Goal: Information Seeking & Learning: Learn about a topic

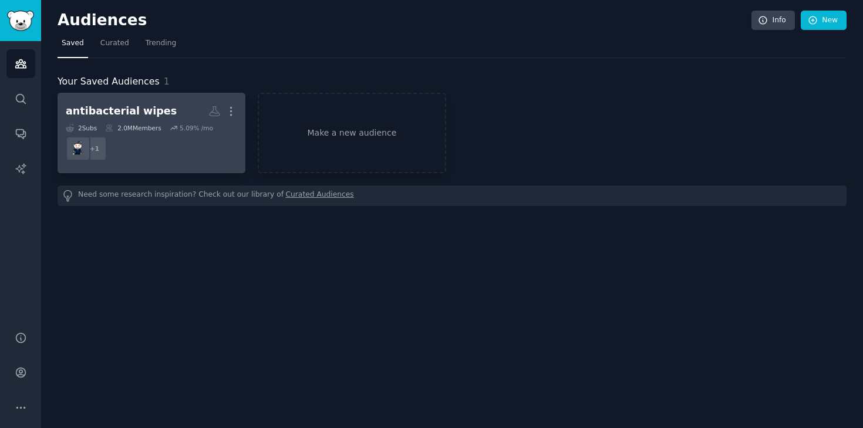
click at [155, 143] on dd "r/CommercialCleaners + 1" at bounding box center [151, 148] width 171 height 33
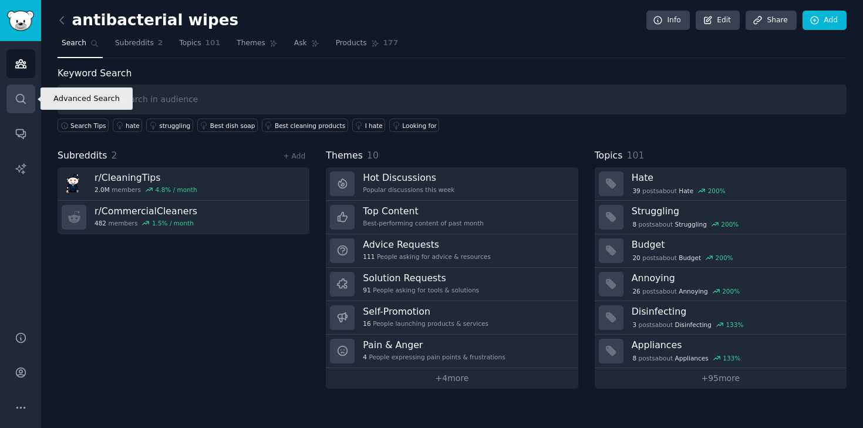
click at [15, 93] on icon "Sidebar" at bounding box center [21, 99] width 12 height 12
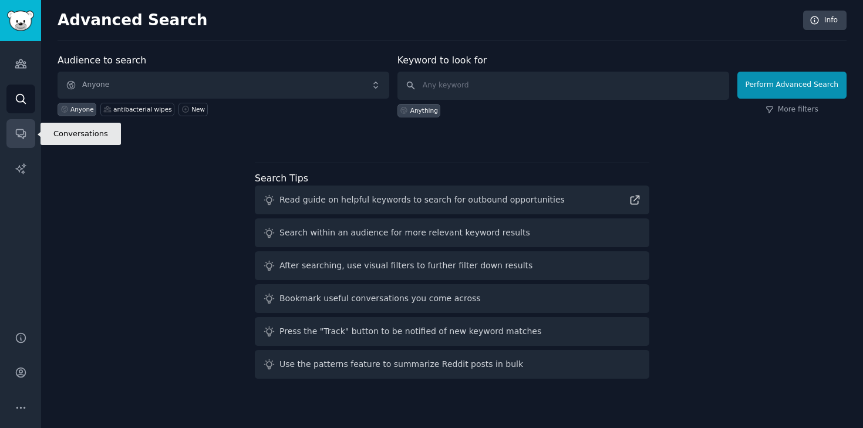
click at [21, 133] on icon "Sidebar" at bounding box center [21, 133] width 12 height 12
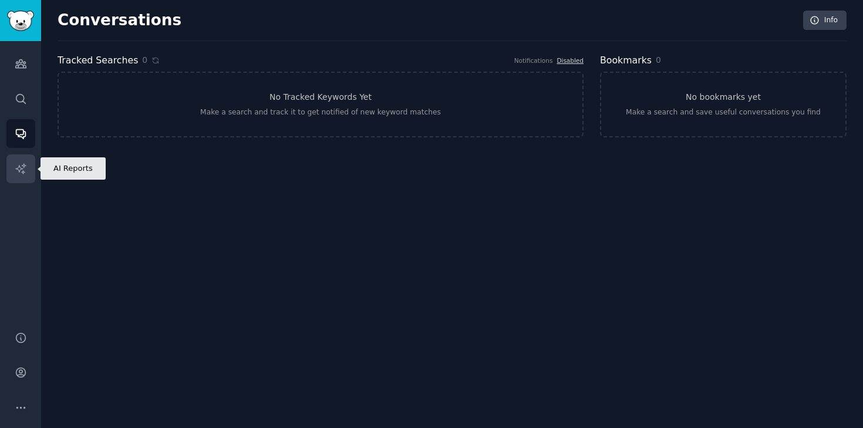
click at [22, 161] on link "AI Reports" at bounding box center [20, 168] width 29 height 29
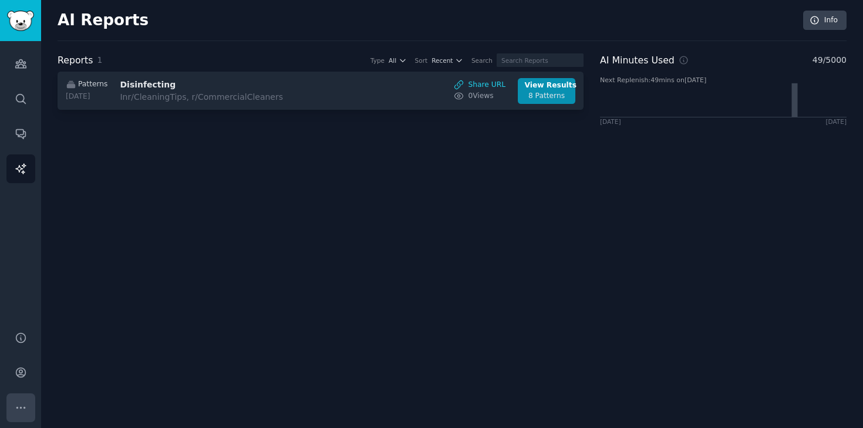
click at [18, 410] on icon "Sidebar" at bounding box center [21, 407] width 12 height 12
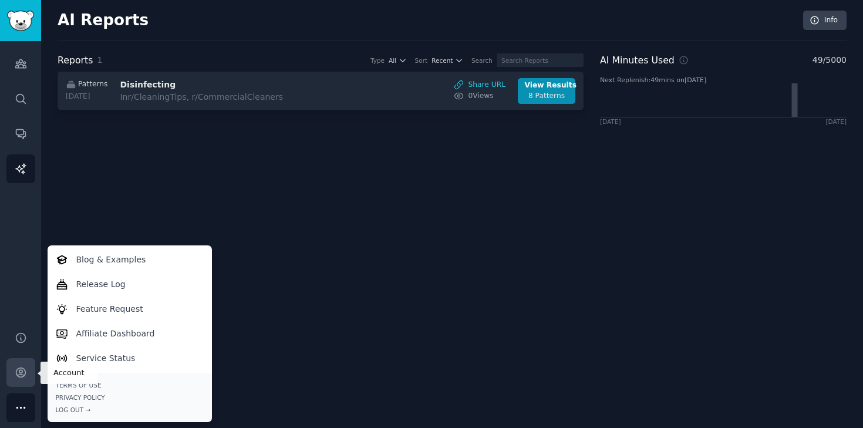
click at [26, 367] on icon "Sidebar" at bounding box center [21, 372] width 12 height 12
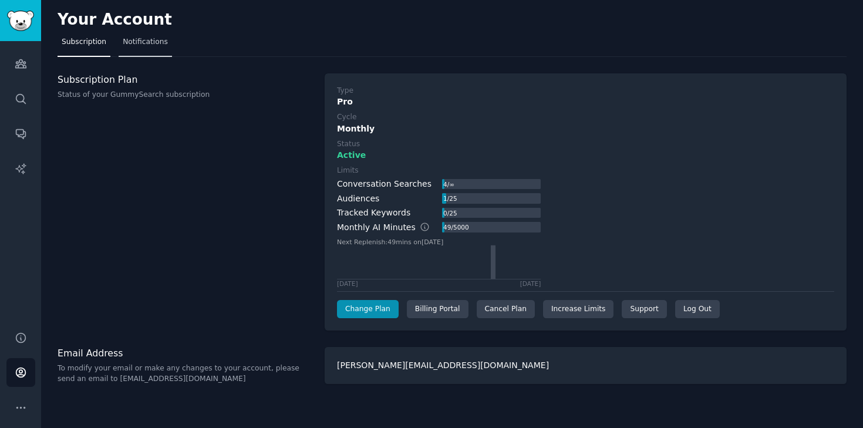
click at [151, 44] on span "Notifications" at bounding box center [145, 42] width 45 height 11
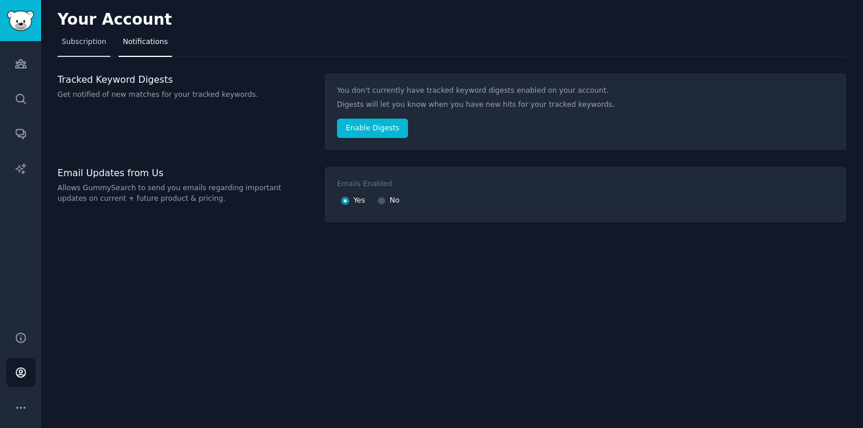
click at [87, 42] on span "Subscription" at bounding box center [84, 42] width 45 height 11
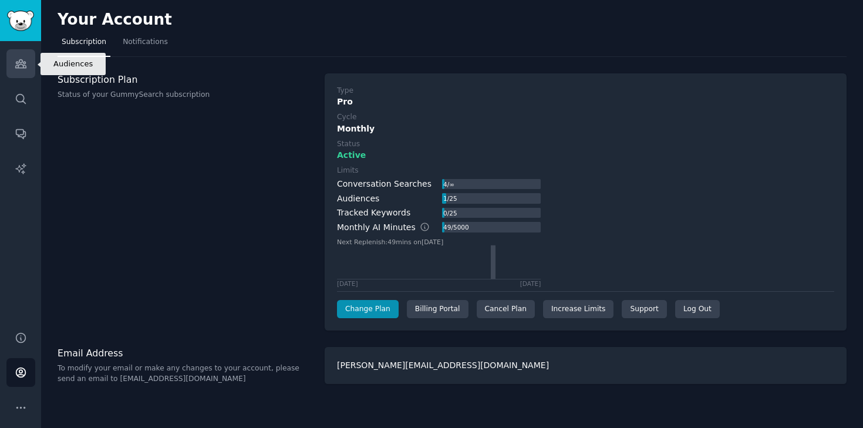
click at [22, 66] on icon "Sidebar" at bounding box center [21, 64] width 12 height 12
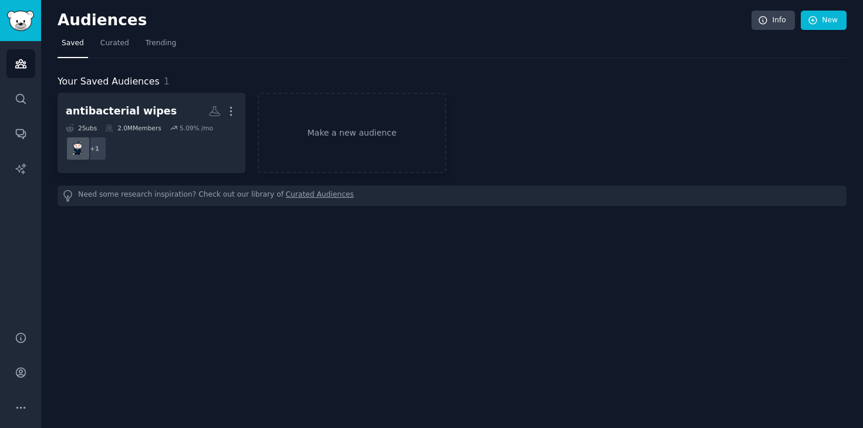
click at [103, 32] on div "Audiences Info New" at bounding box center [452, 23] width 789 height 24
click at [171, 39] on span "Trending" at bounding box center [161, 43] width 31 height 11
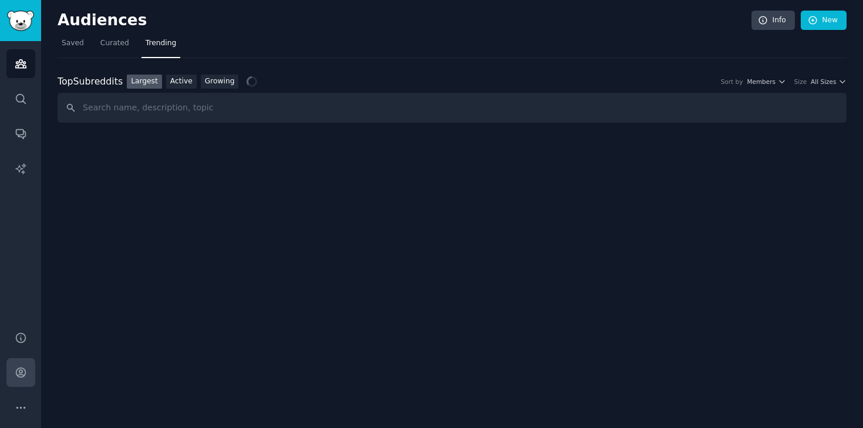
click at [16, 374] on icon "Sidebar" at bounding box center [20, 372] width 9 height 9
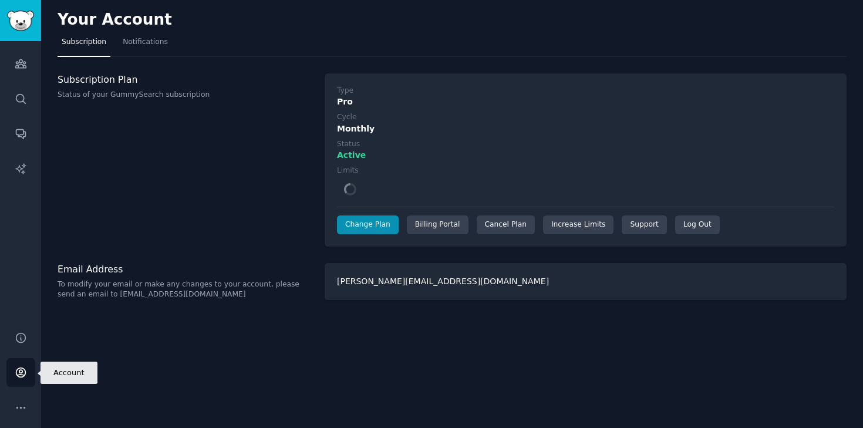
click at [23, 376] on icon "Sidebar" at bounding box center [20, 372] width 9 height 9
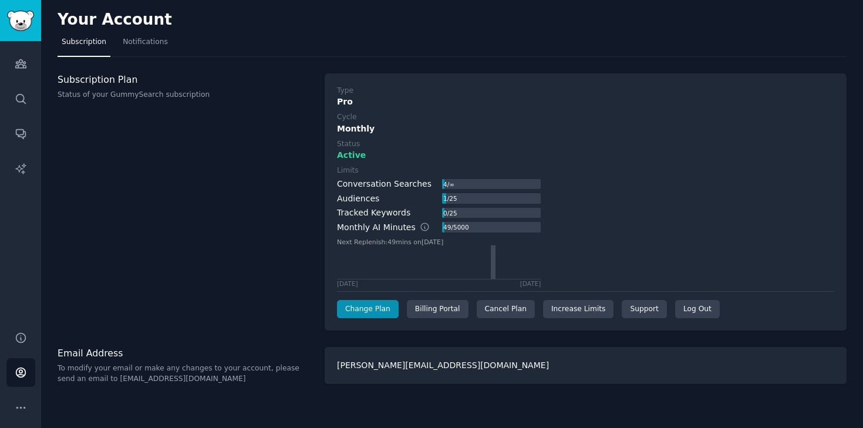
click at [5, 406] on div "Help Account More" at bounding box center [20, 372] width 41 height 111
click at [11, 406] on button "More" at bounding box center [20, 407] width 29 height 29
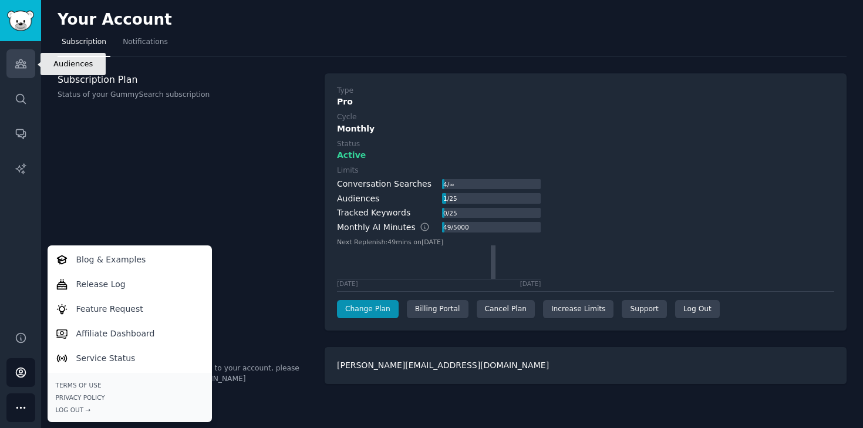
click at [28, 66] on link "Audiences" at bounding box center [20, 63] width 29 height 29
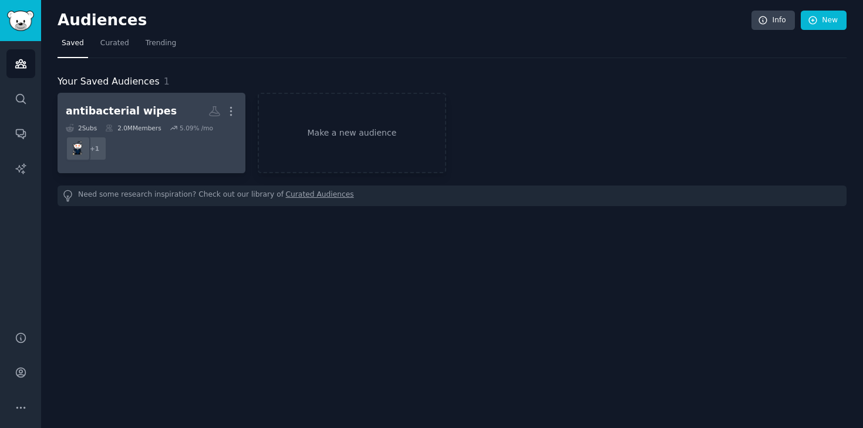
click at [139, 144] on dd "+ 1" at bounding box center [151, 148] width 171 height 33
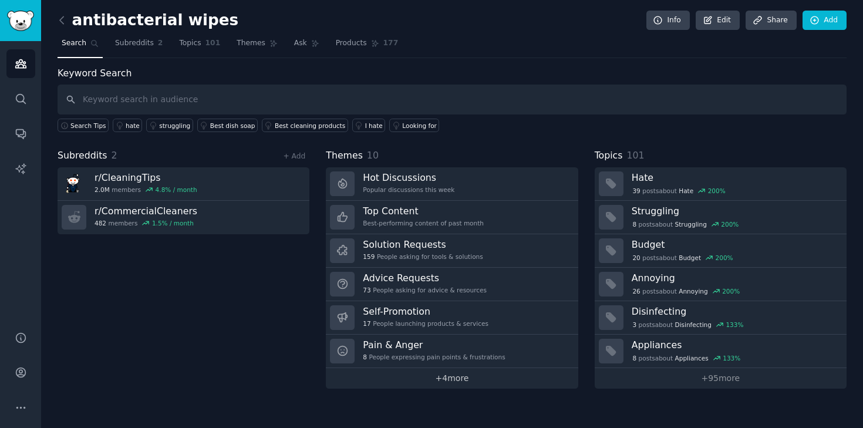
click at [451, 379] on link "+ 4 more" at bounding box center [452, 378] width 252 height 21
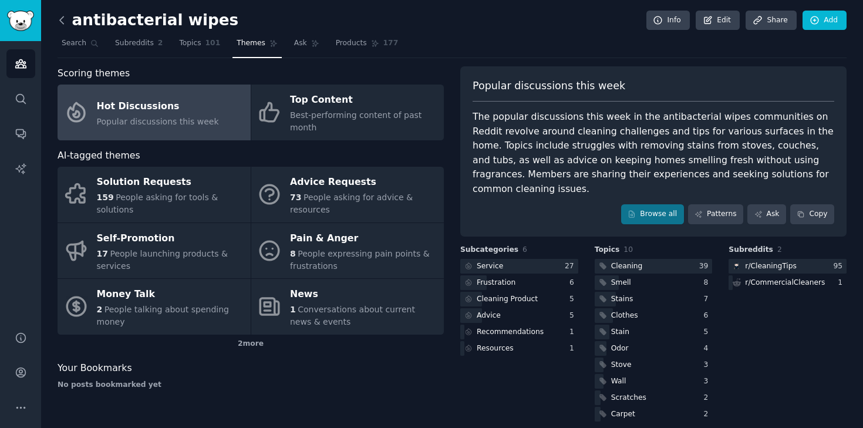
click at [61, 19] on icon at bounding box center [62, 20] width 12 height 12
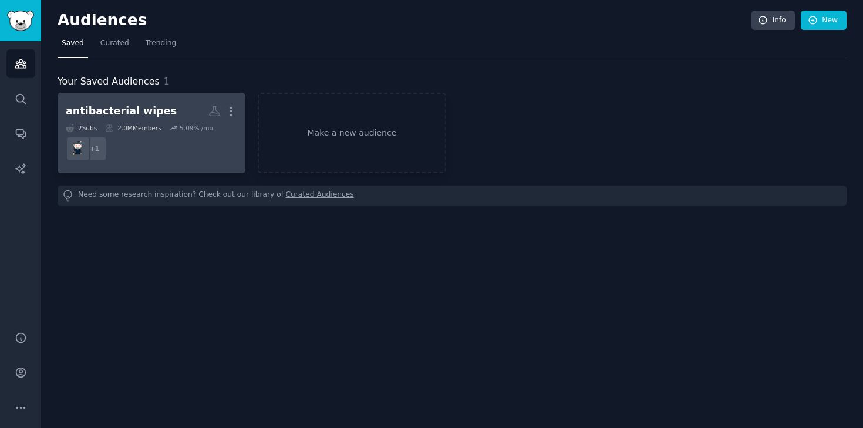
click at [185, 143] on dd "+ 1" at bounding box center [151, 148] width 171 height 33
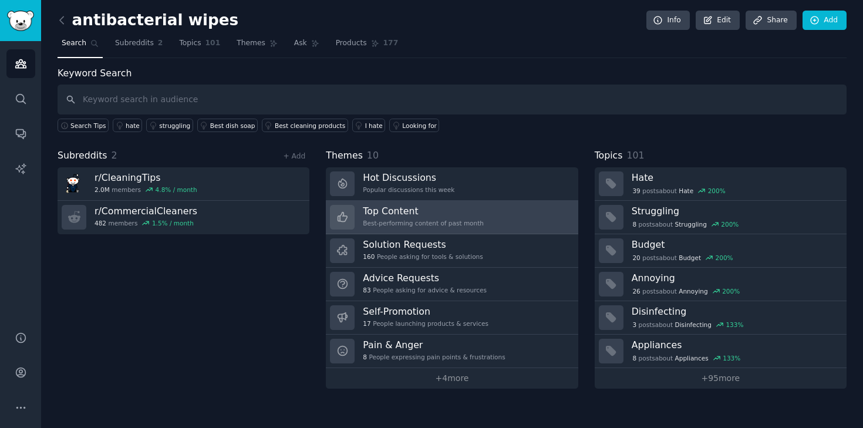
click at [433, 222] on div "Best-performing content of past month" at bounding box center [423, 223] width 121 height 8
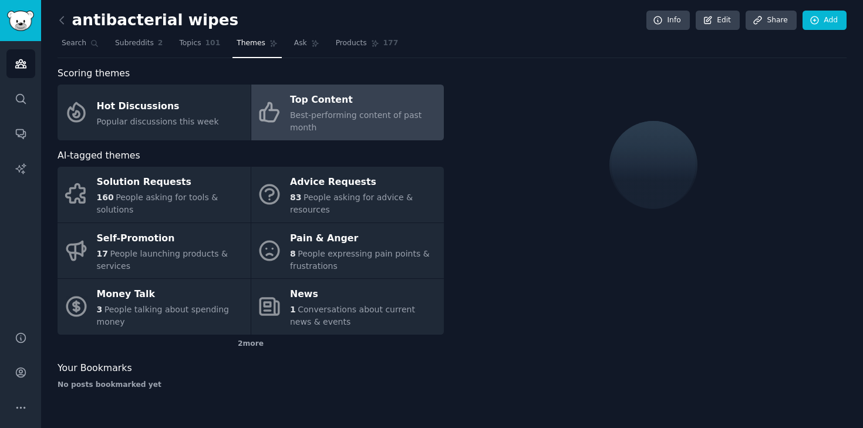
click at [304, 126] on span "Best-performing content of past month" at bounding box center [355, 121] width 131 height 22
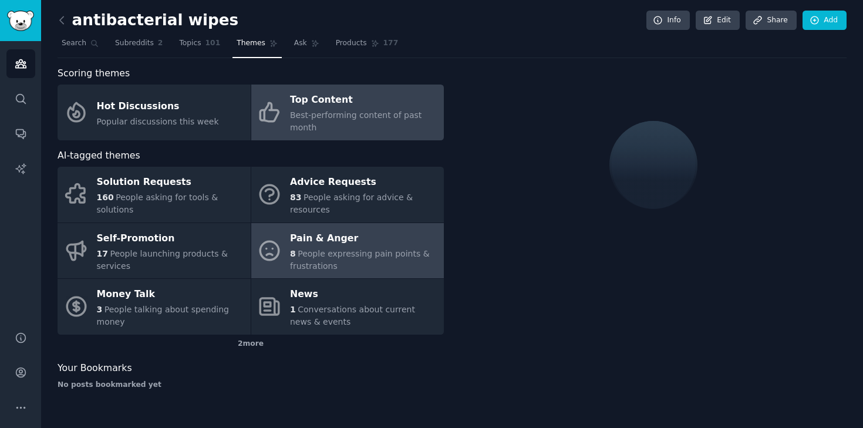
click at [325, 245] on div "Pain & Anger" at bounding box center [364, 238] width 148 height 19
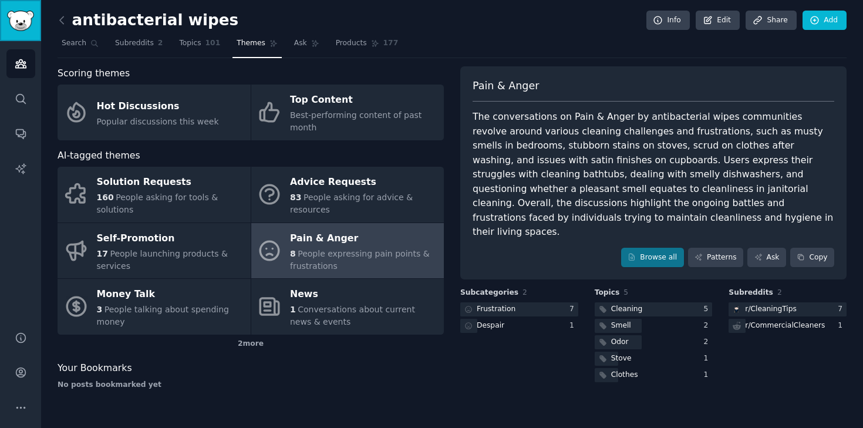
click at [18, 19] on img "Sidebar" at bounding box center [20, 21] width 27 height 21
